Goal: Task Accomplishment & Management: Use online tool/utility

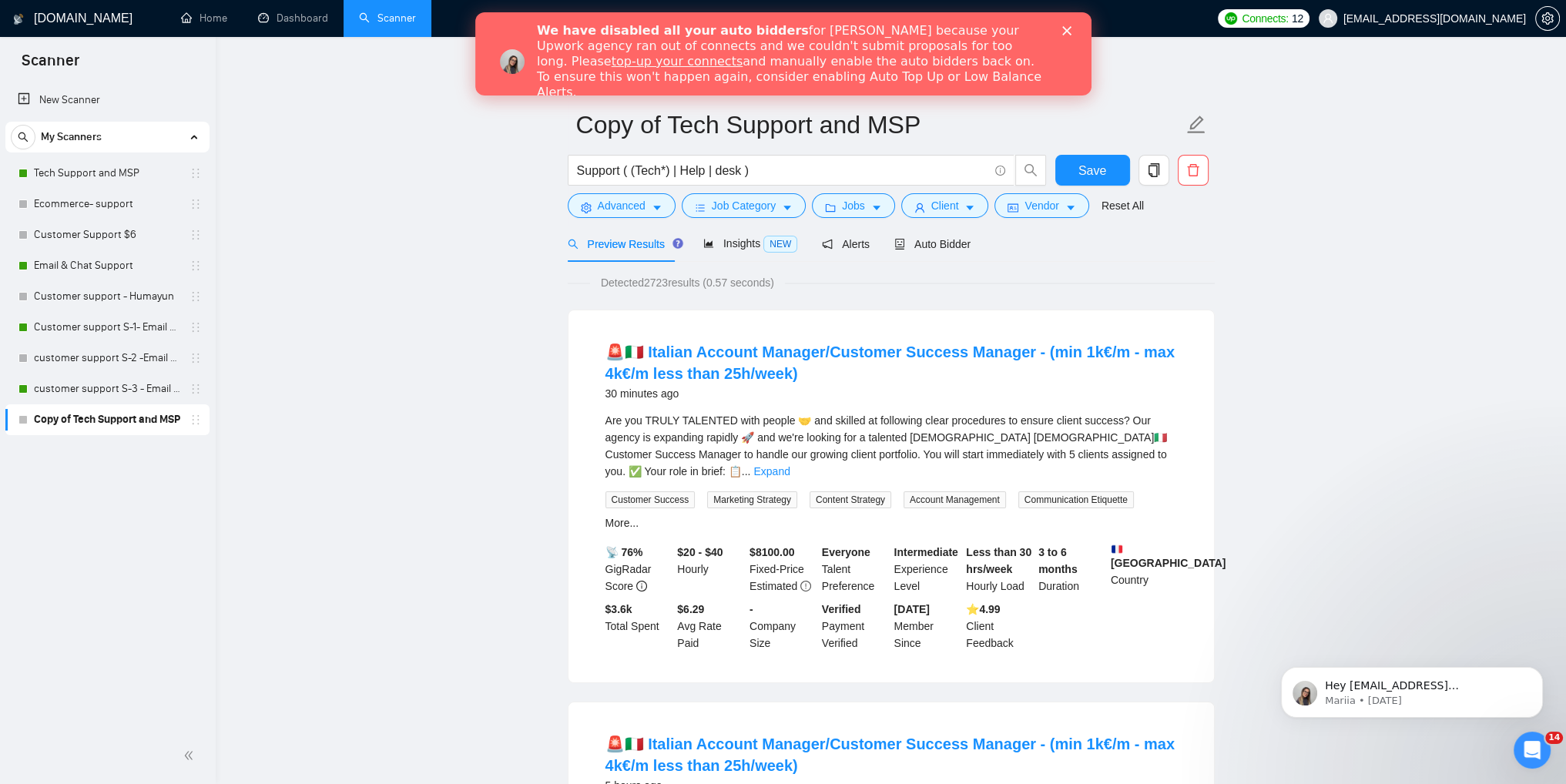
click at [1058, 33] on div "We have disabled all your auto bidders for [PERSON_NAME] because your Upwork ag…" at bounding box center [801, 62] width 530 height 87
click at [1061, 32] on icon "Close" at bounding box center [1065, 30] width 9 height 9
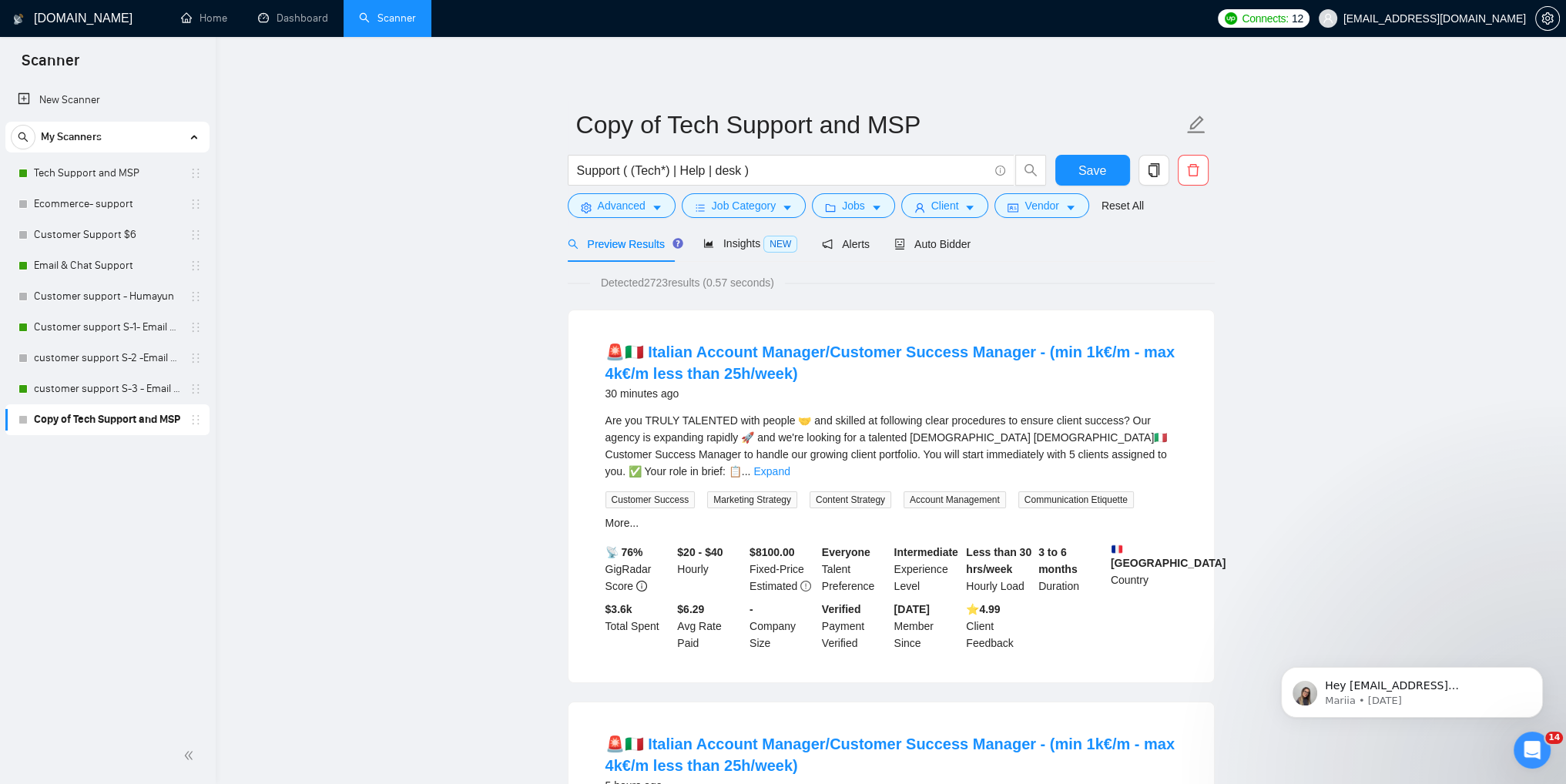
click at [83, 427] on link "Copy of Tech Support and MSP" at bounding box center [106, 419] width 147 height 30
click at [951, 253] on div "Auto Bidder" at bounding box center [932, 243] width 76 height 36
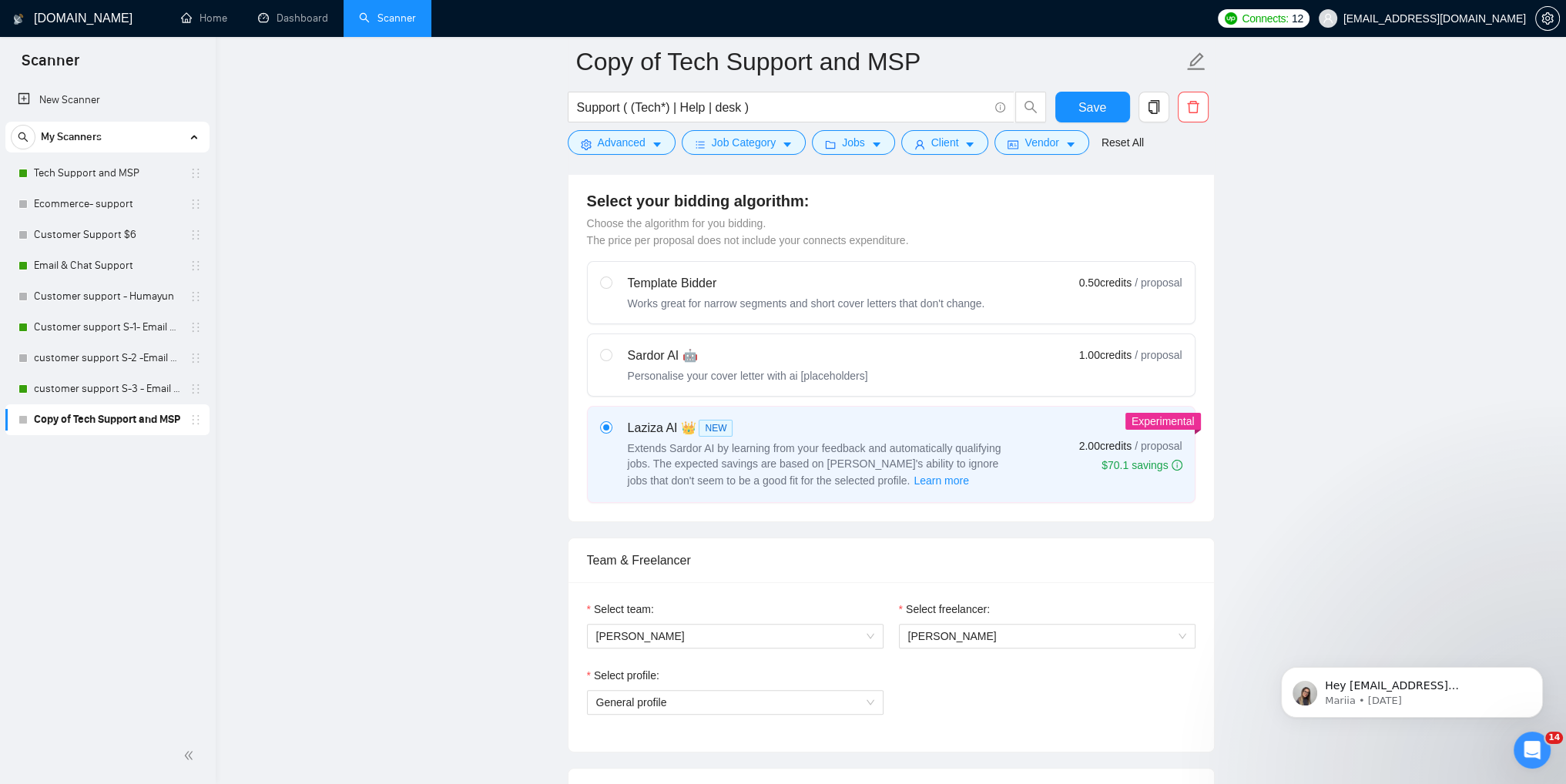
scroll to position [385, 0]
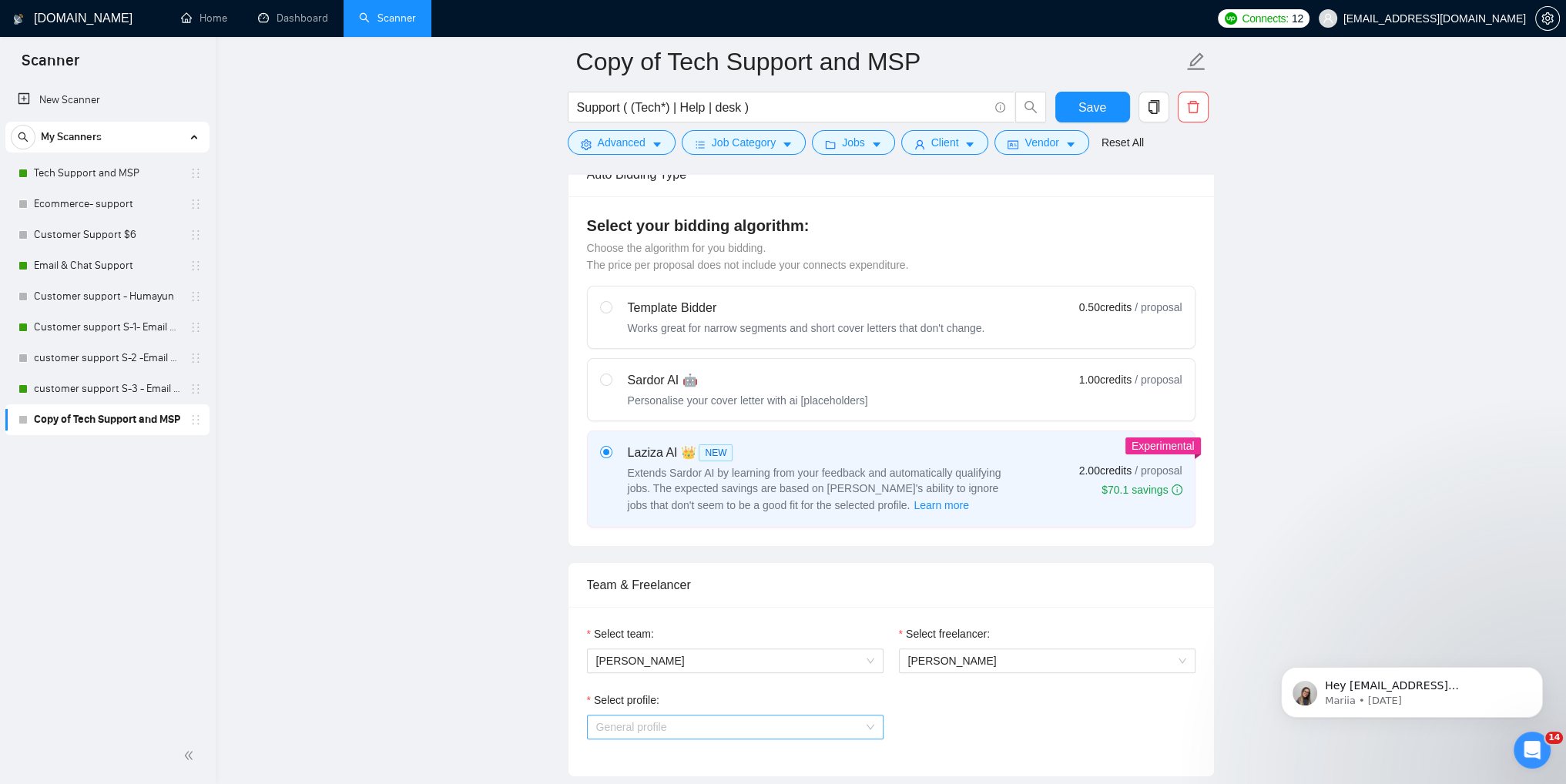
click at [852, 721] on span "General profile" at bounding box center [735, 726] width 279 height 23
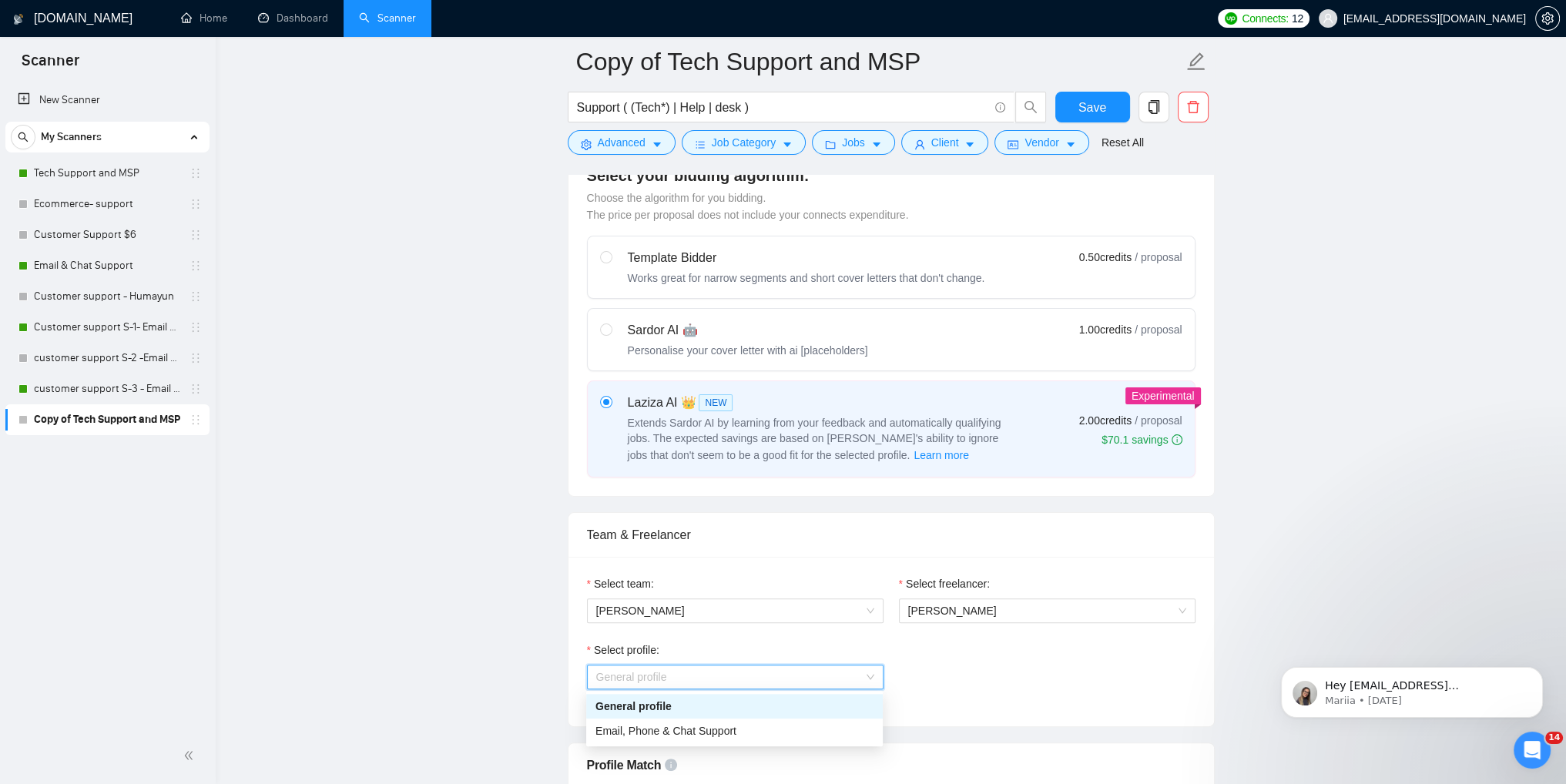
scroll to position [462, 0]
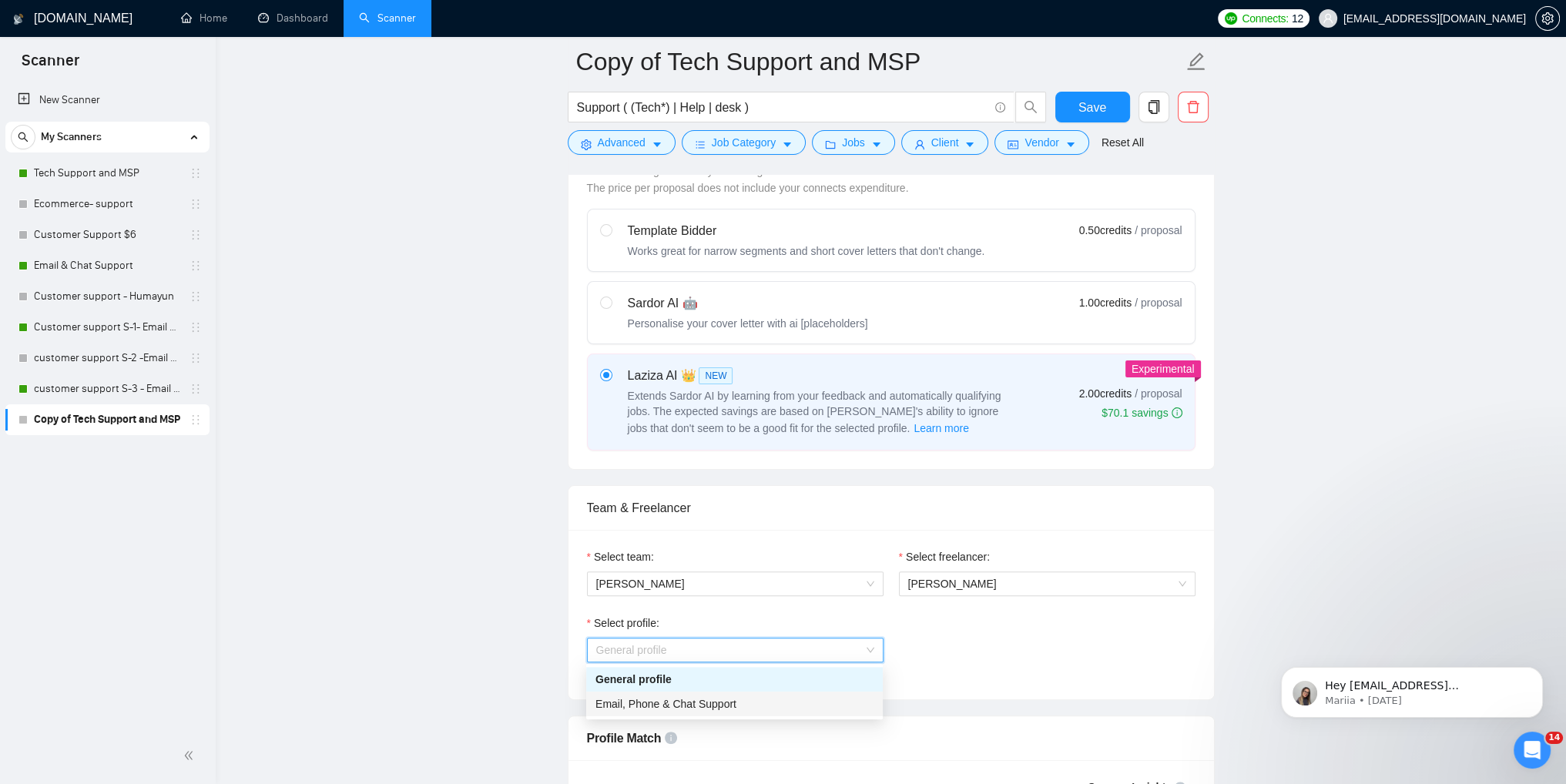
click at [760, 700] on div "Email, Phone & Chat Support" at bounding box center [734, 703] width 279 height 17
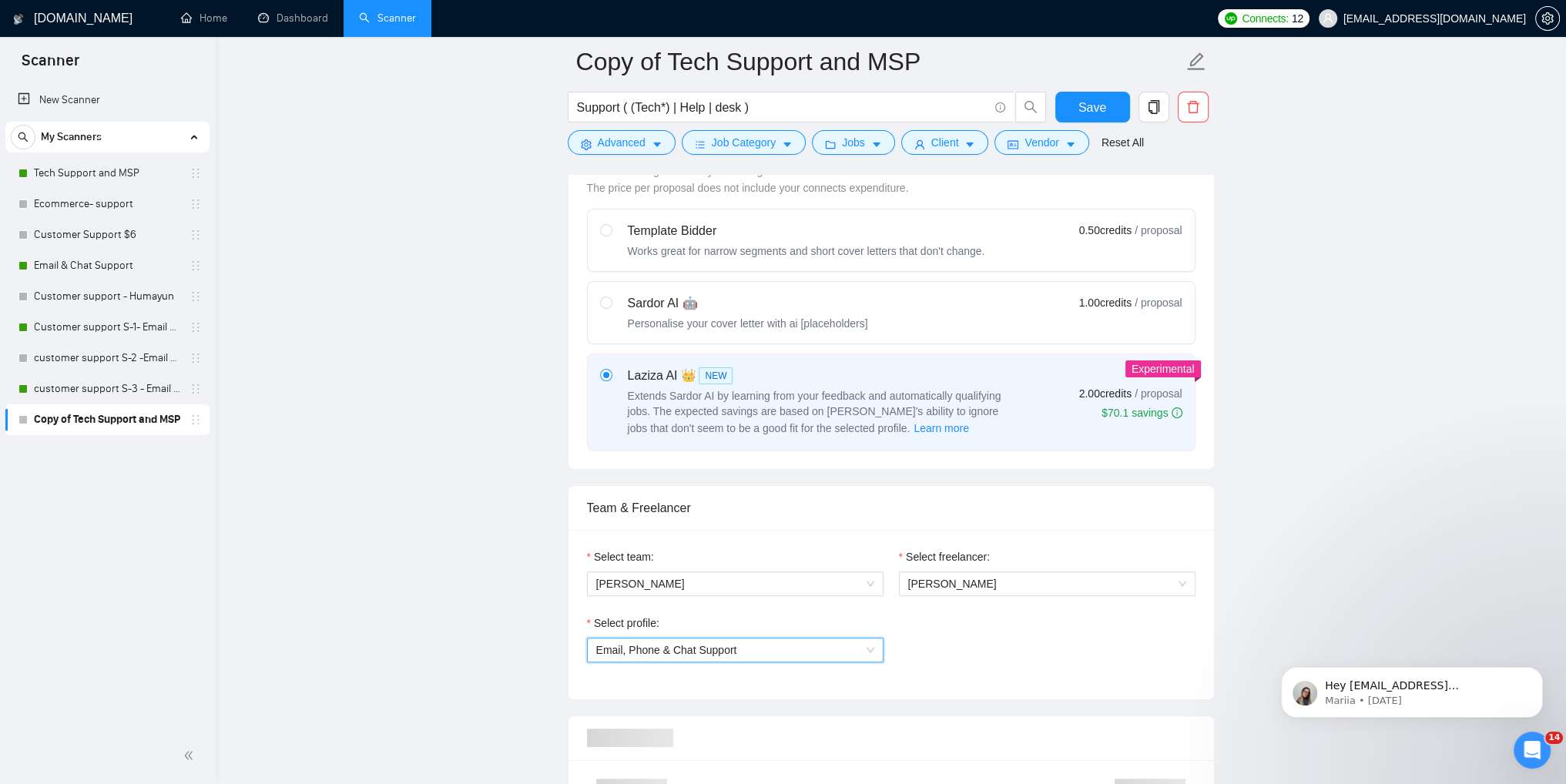
click at [930, 653] on div "Select profile: [PHONE_NUMBER] Email, Phone & Chat Support" at bounding box center [892, 647] width 624 height 66
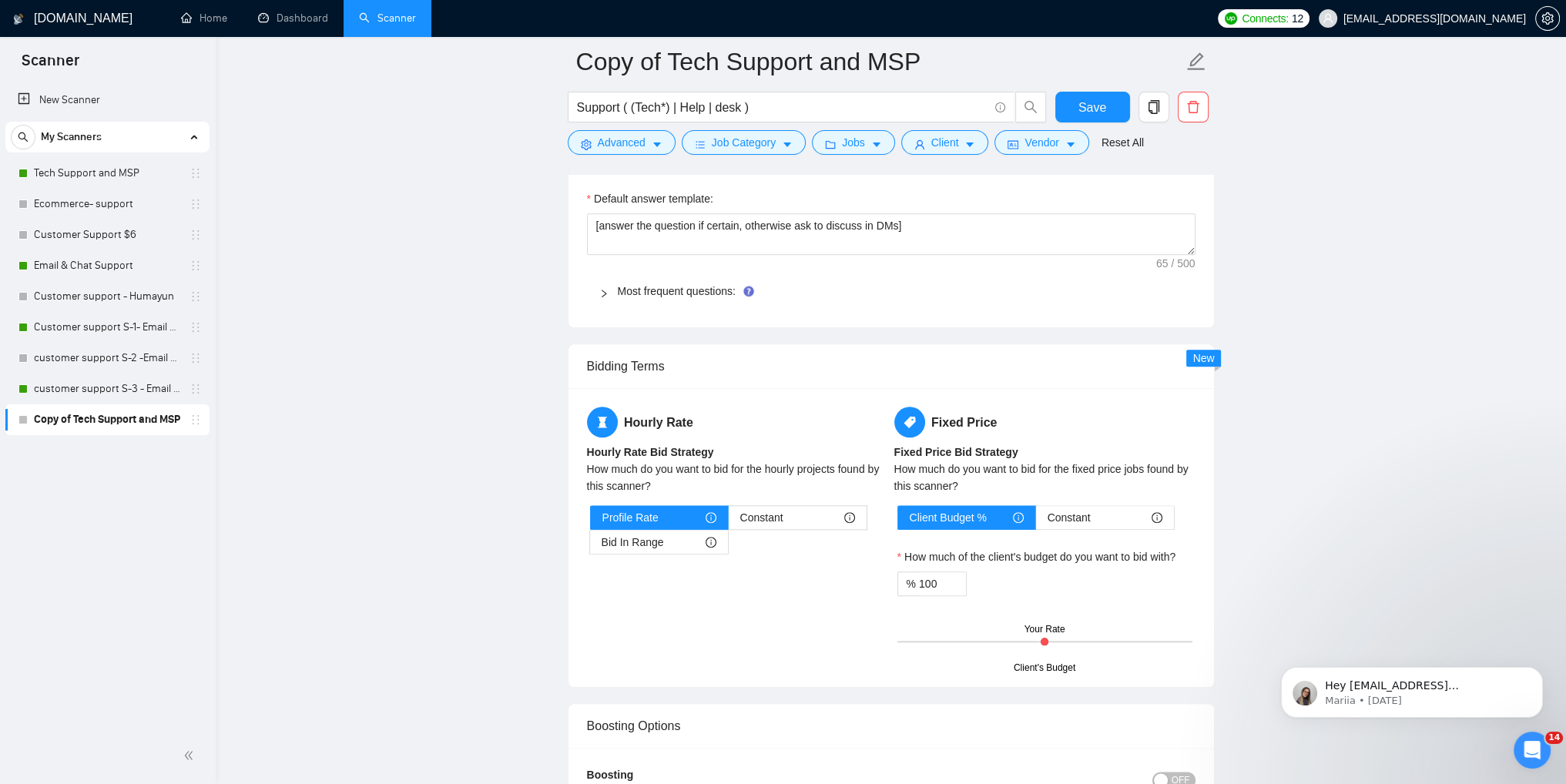
scroll to position [2233, 0]
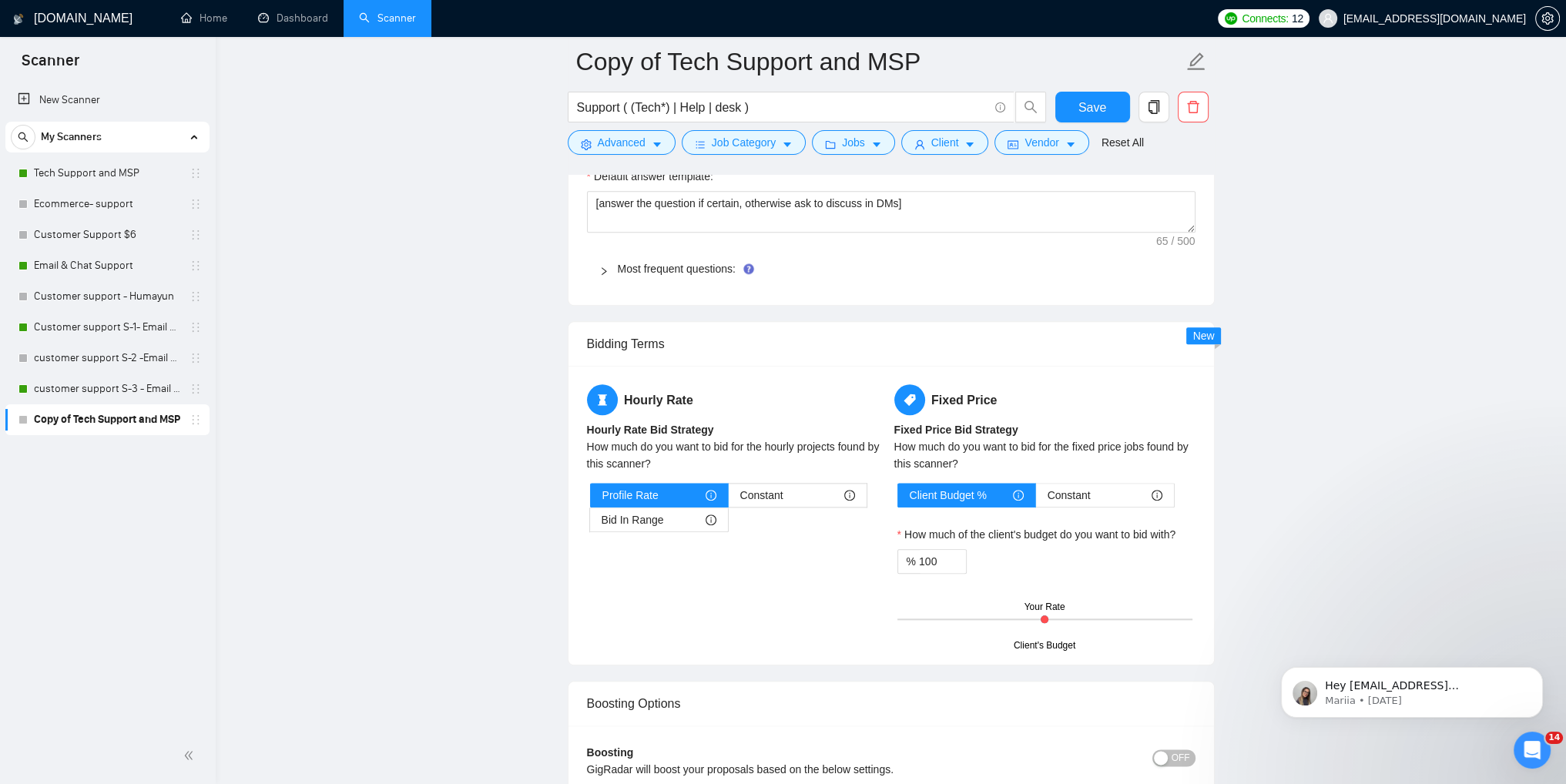
drag, startPoint x: 1044, startPoint y: 615, endPoint x: 1060, endPoint y: 623, distance: 17.9
click at [1060, 623] on div "Client's Budget Your Rate" at bounding box center [1045, 619] width 295 height 54
click at [976, 490] on span "Client Budget %" at bounding box center [948, 495] width 77 height 23
click at [899, 499] on input "Client Budget %" at bounding box center [899, 499] width 0 height 0
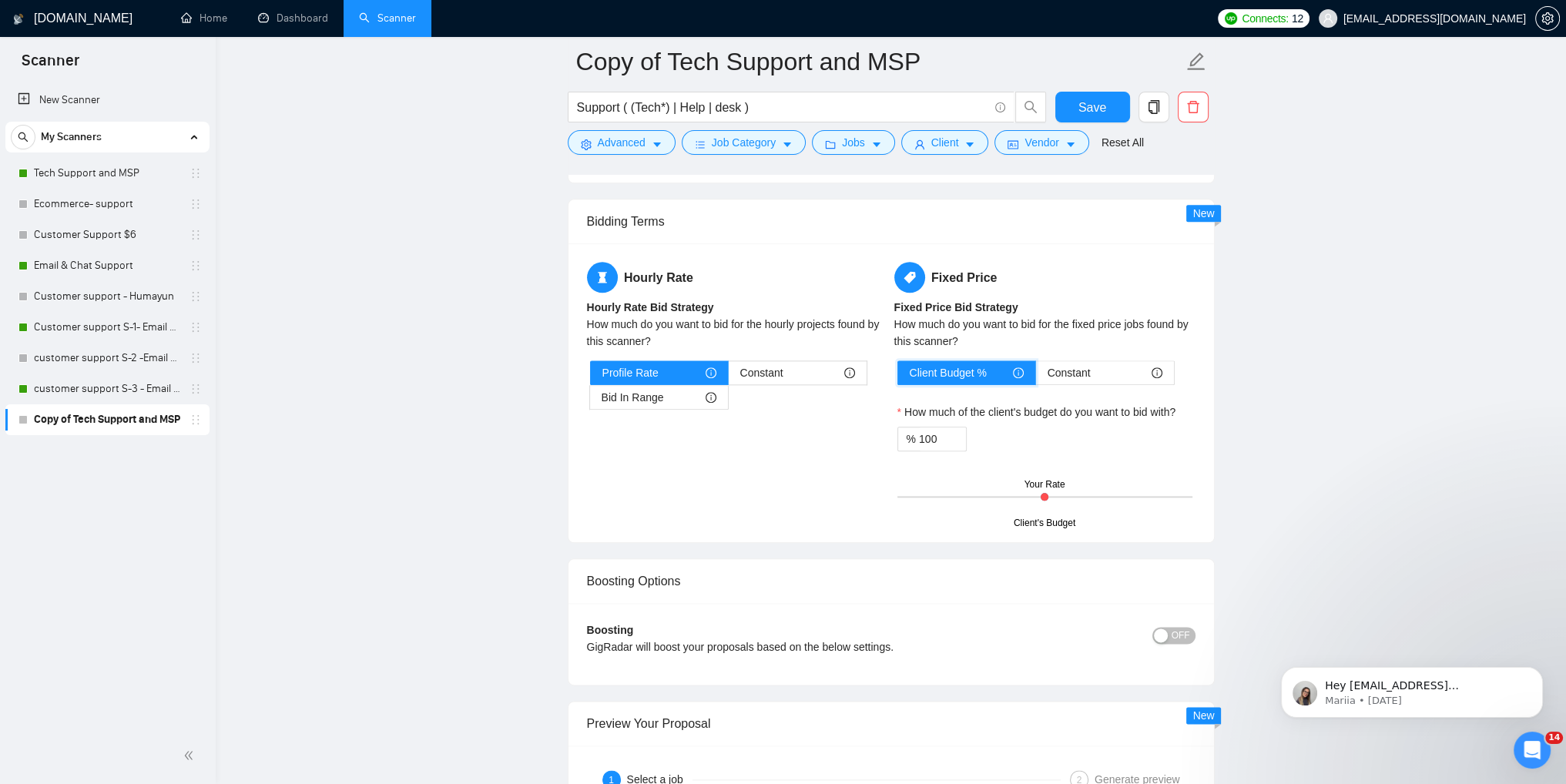
scroll to position [2541, 0]
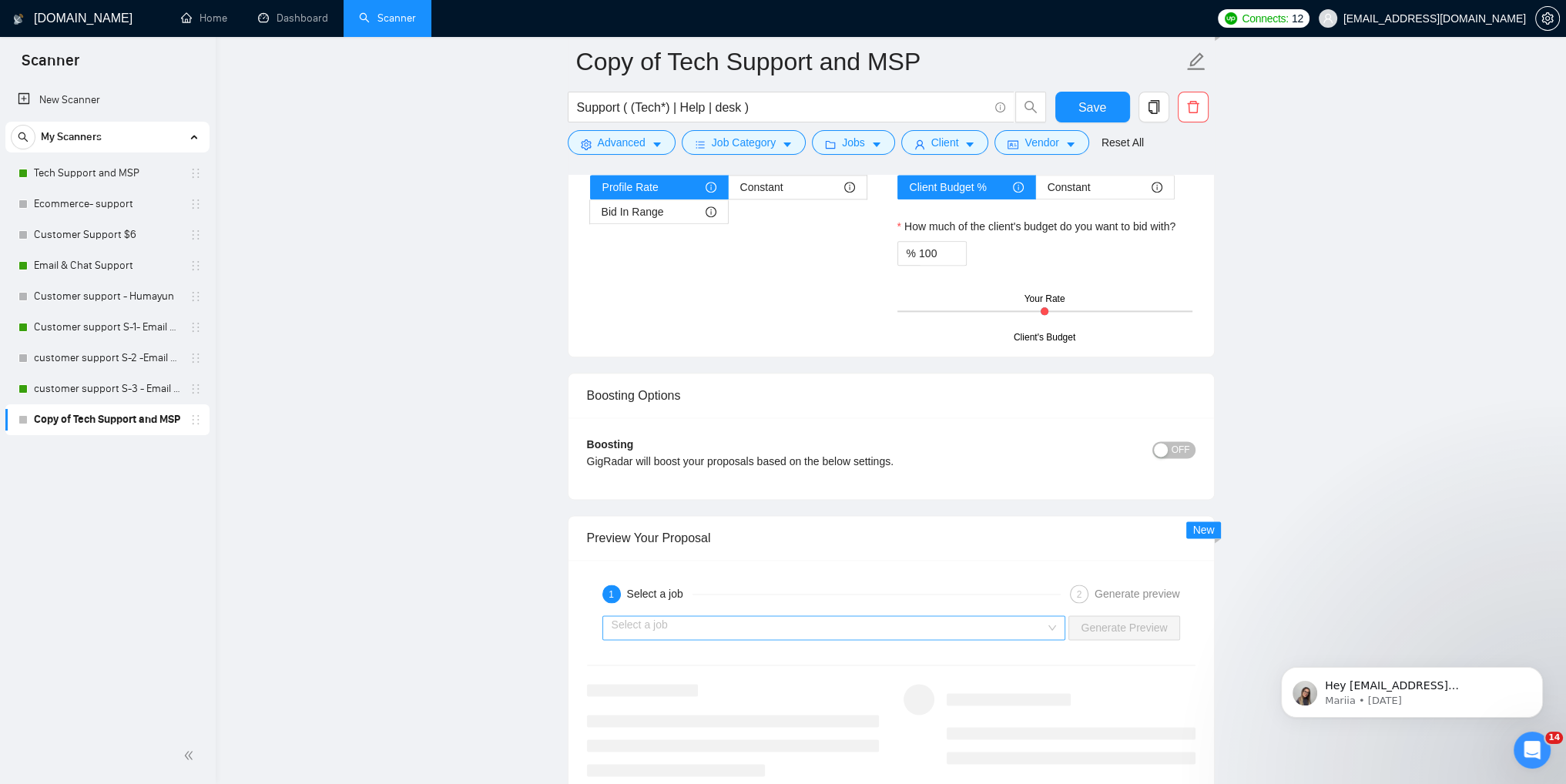
click at [908, 629] on input "search" at bounding box center [828, 627] width 434 height 23
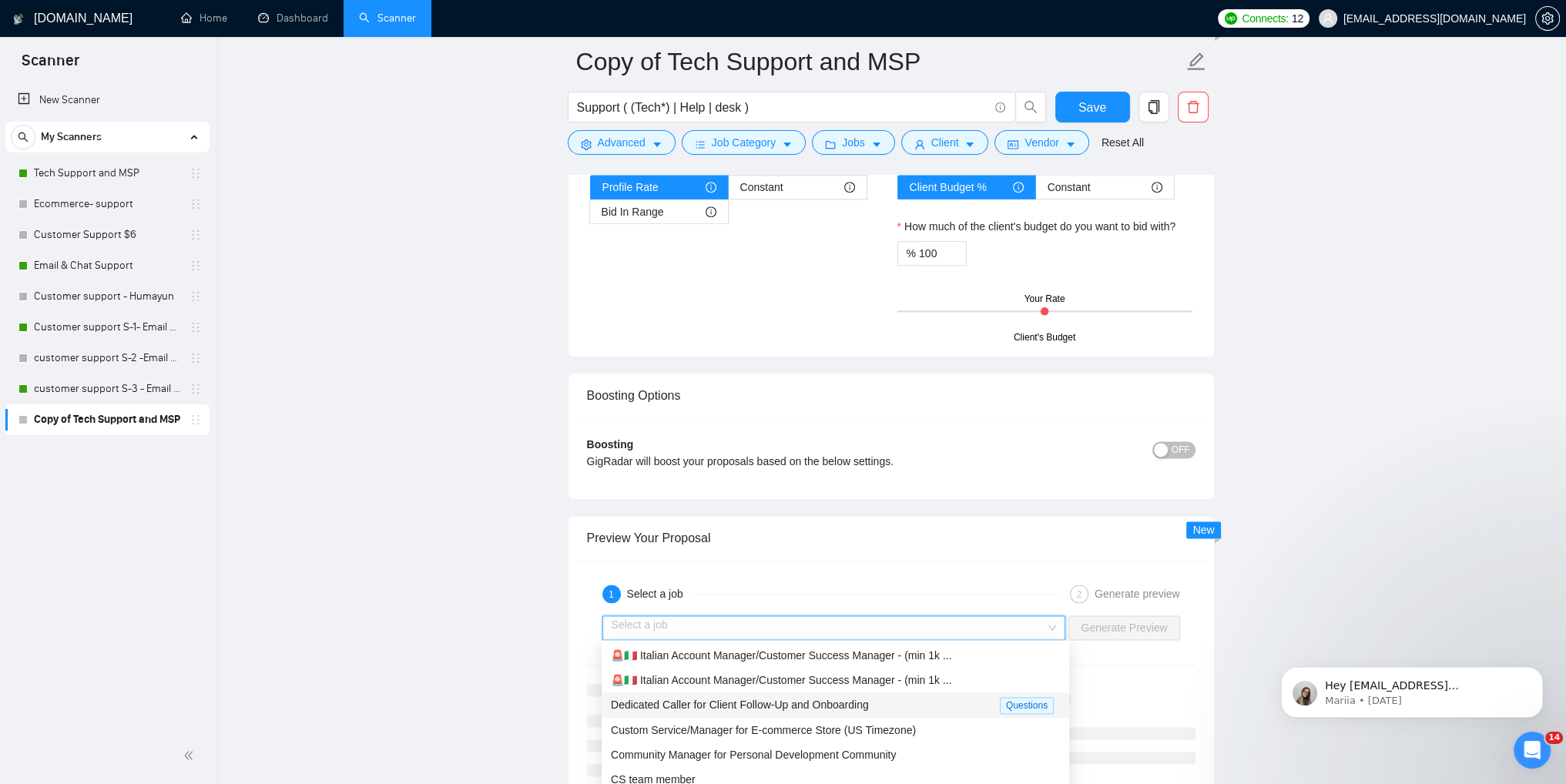
scroll to position [49, 0]
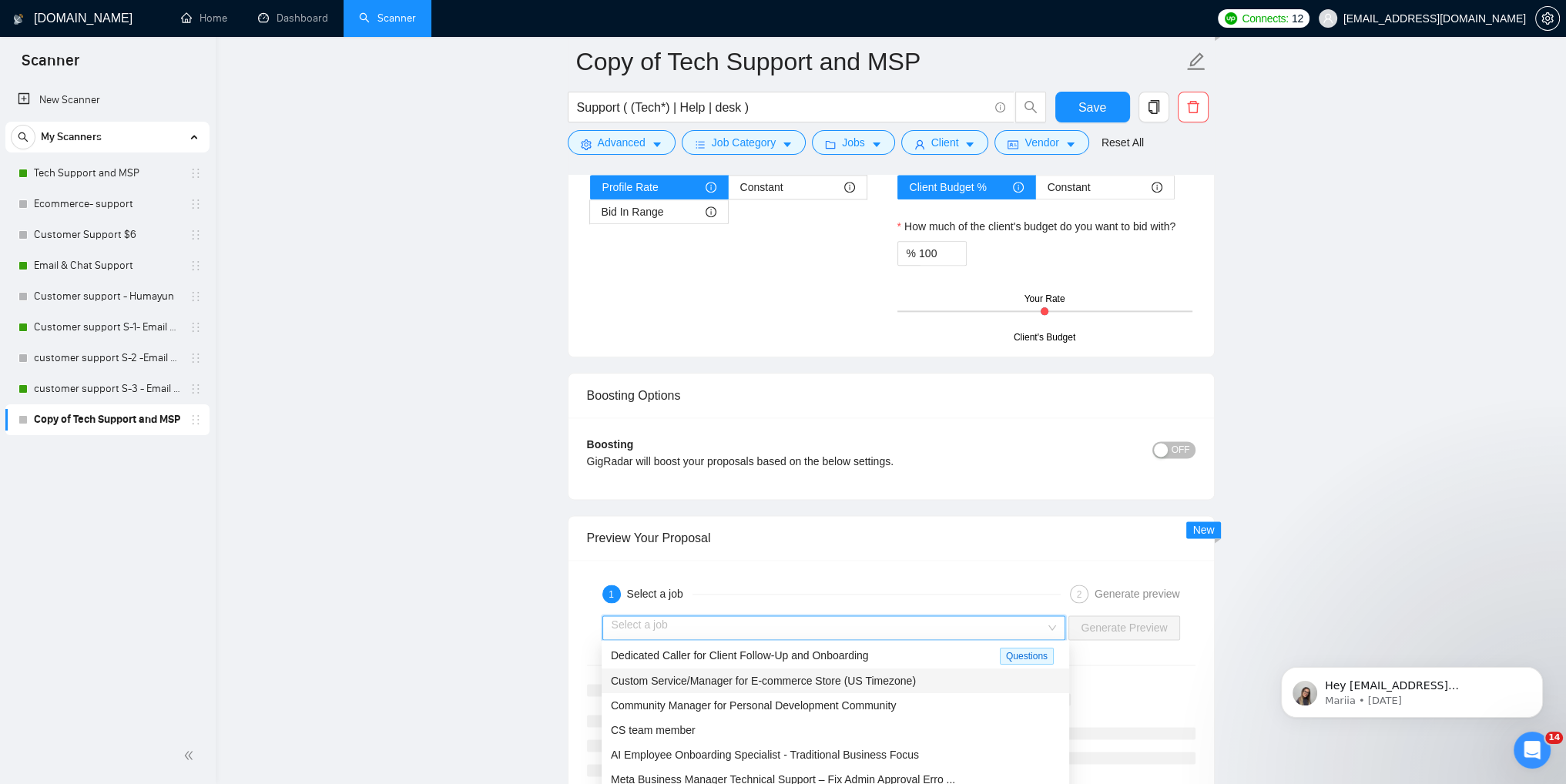
click at [815, 687] on span "Custom Service/Manager for E-commerce Store (US Timezone)" at bounding box center [764, 681] width 305 height 13
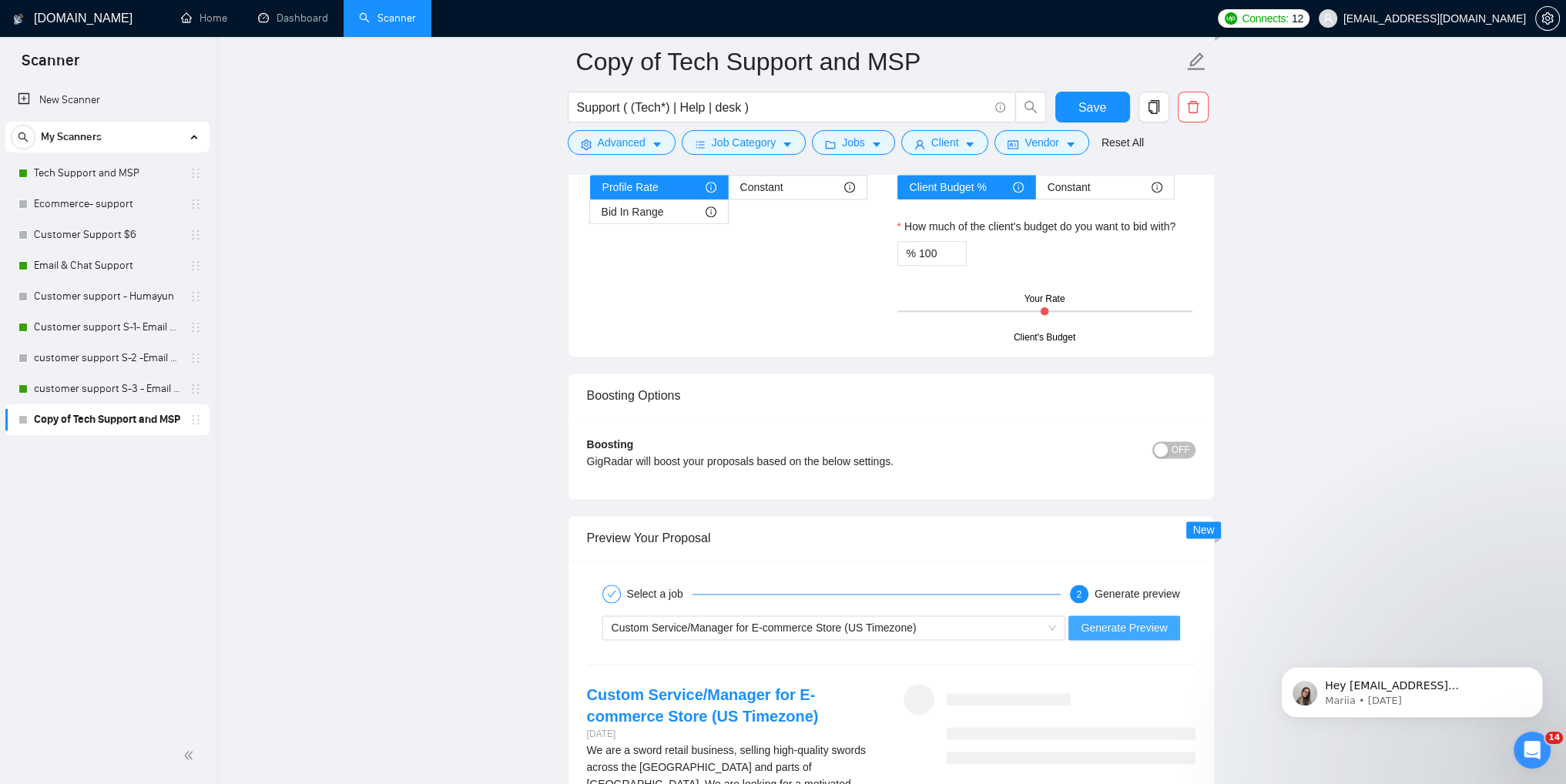
click at [1096, 623] on span "Generate Preview" at bounding box center [1124, 627] width 87 height 17
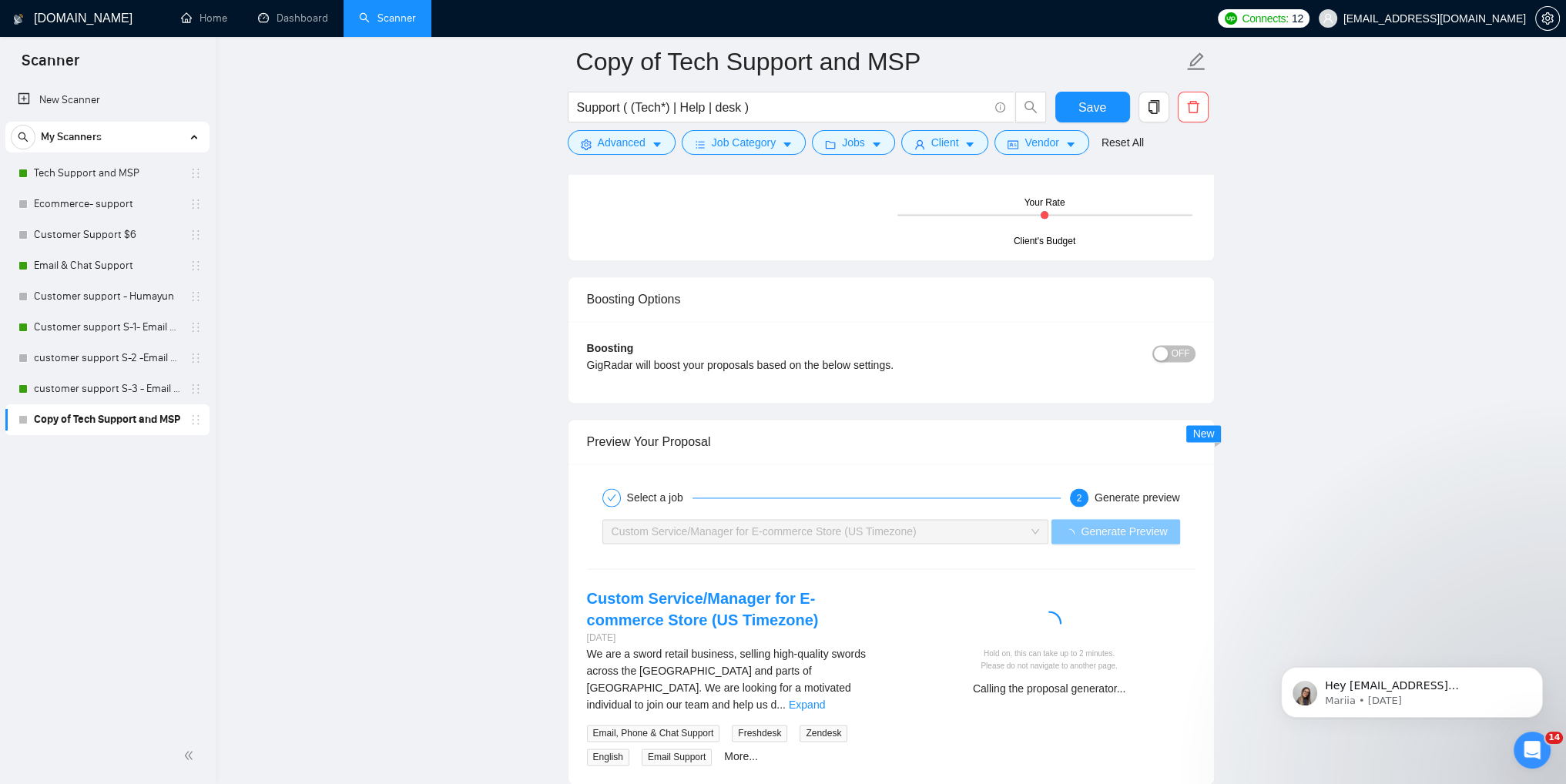
scroll to position [2772, 0]
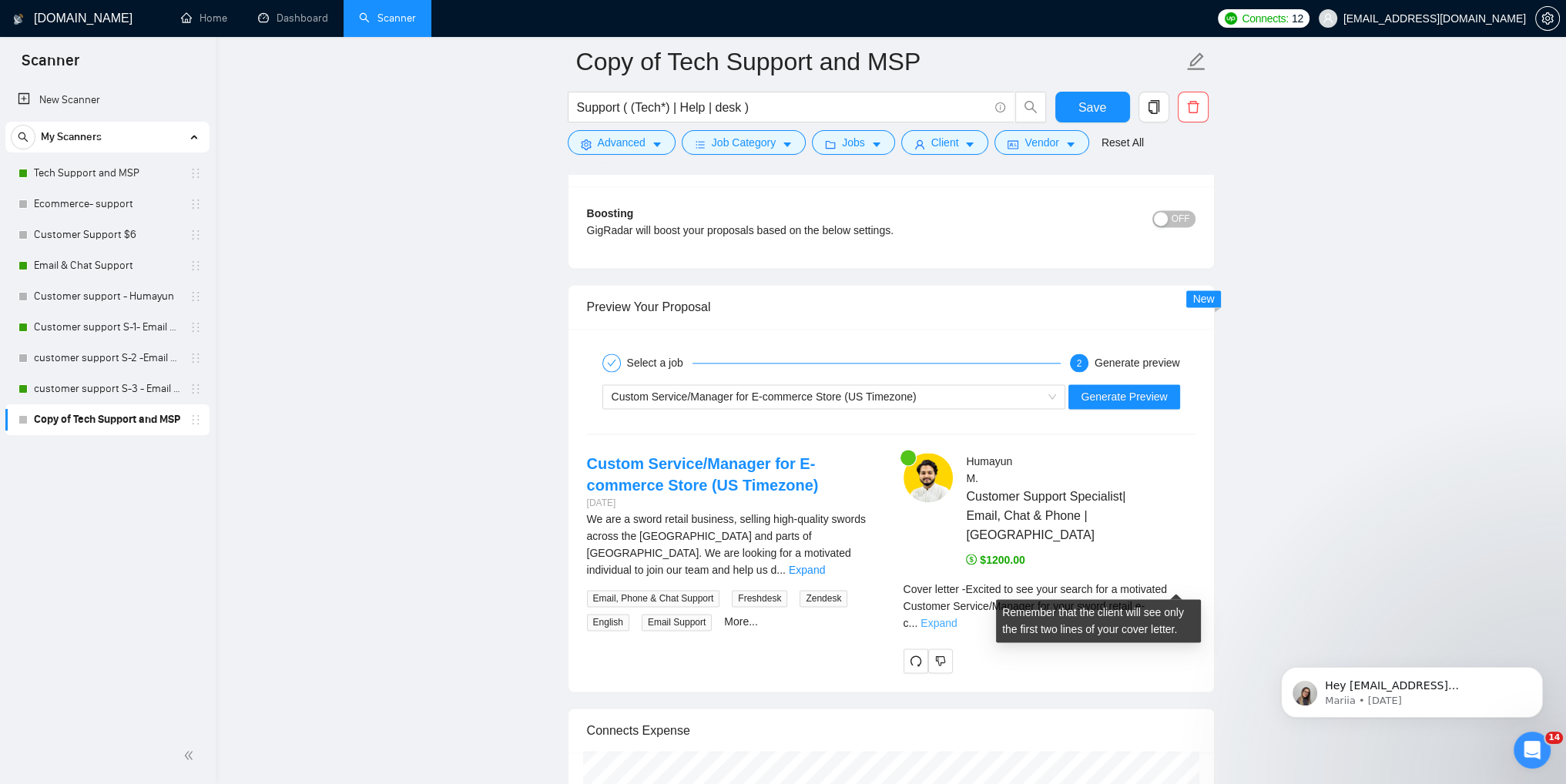
click at [957, 617] on link "Expand" at bounding box center [938, 623] width 36 height 13
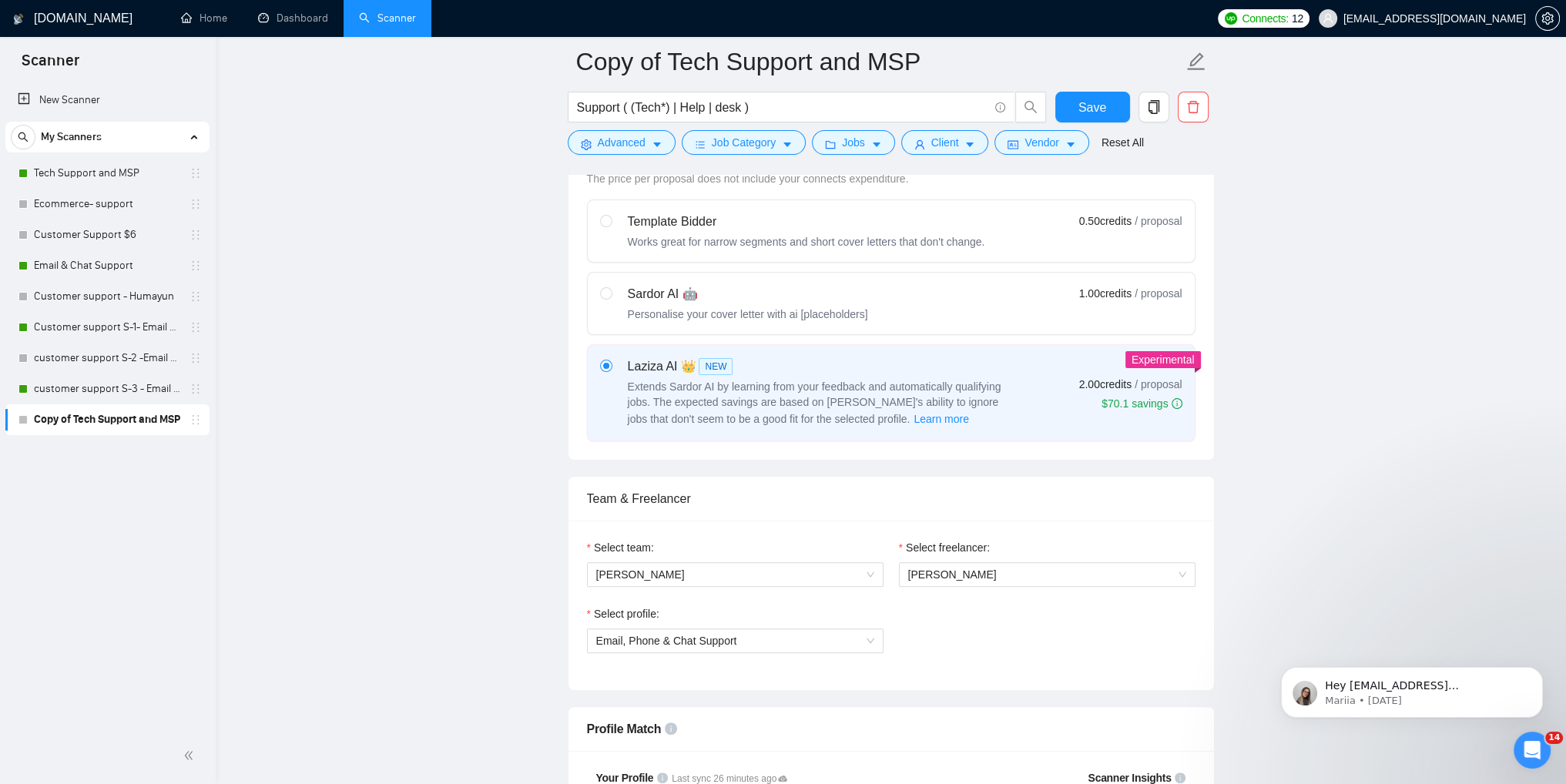
scroll to position [454, 0]
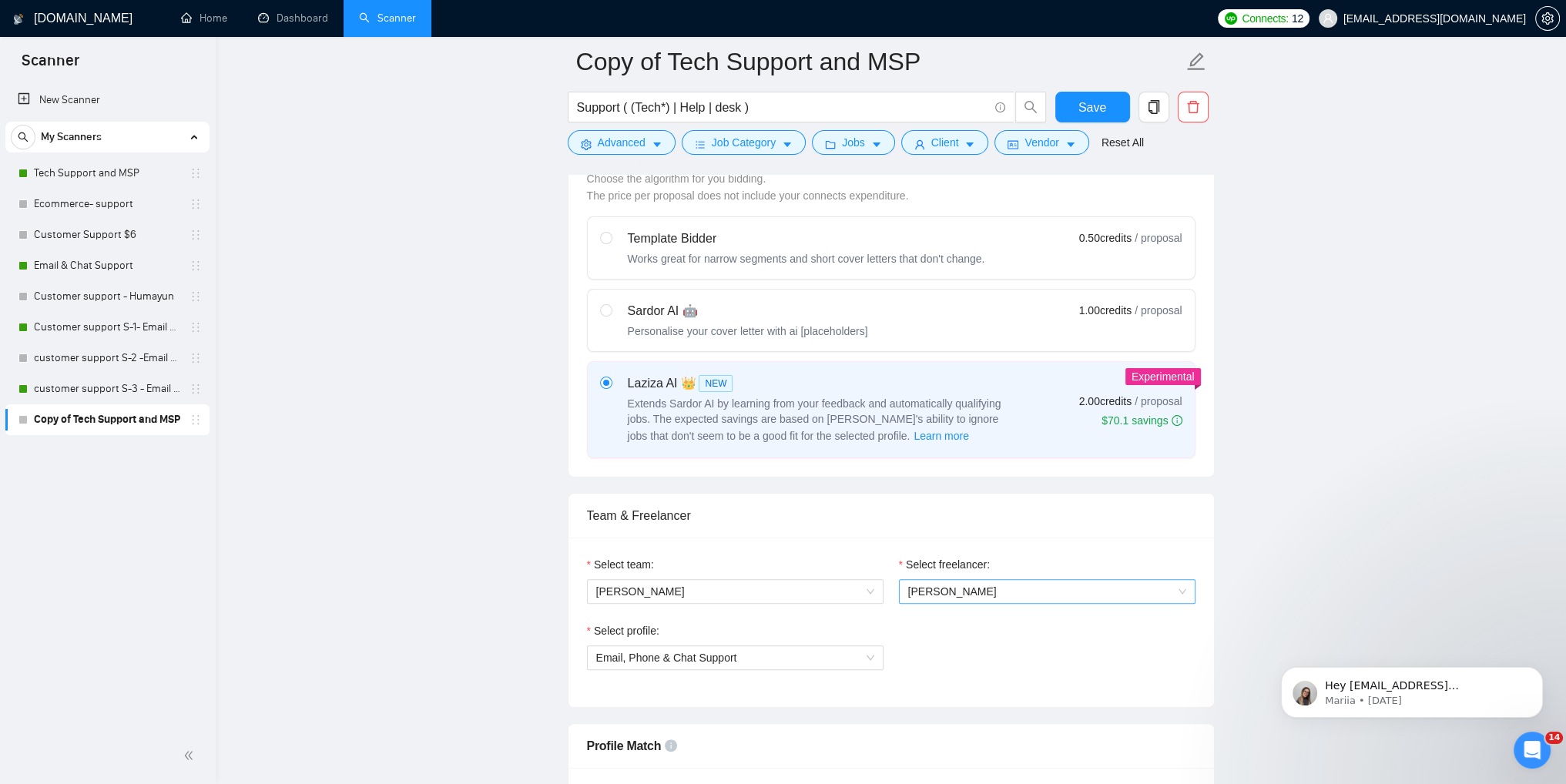
click at [995, 588] on span "[PERSON_NAME]" at bounding box center [1047, 590] width 279 height 23
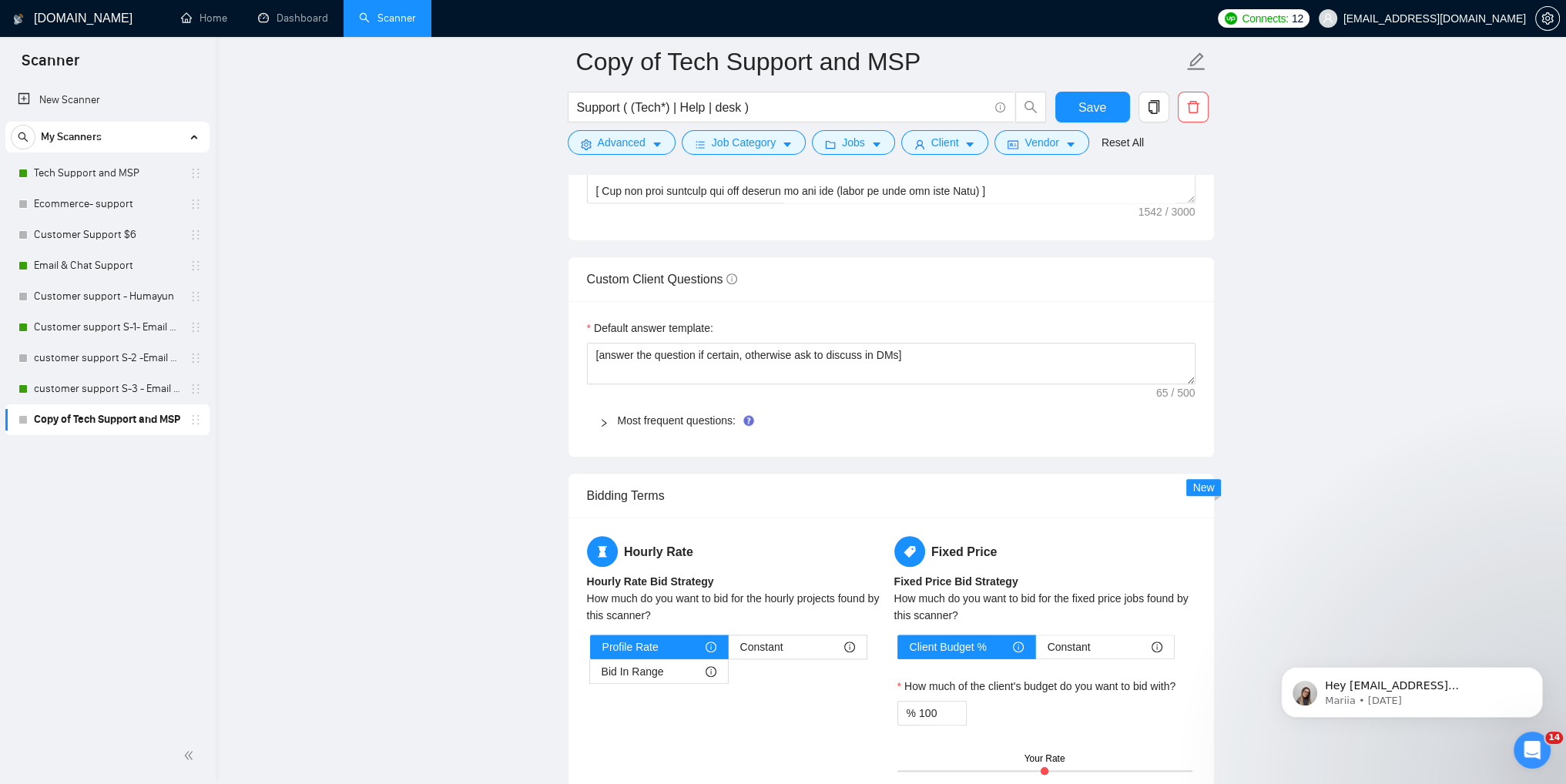
scroll to position [1851, 0]
